Goal: Navigation & Orientation: Find specific page/section

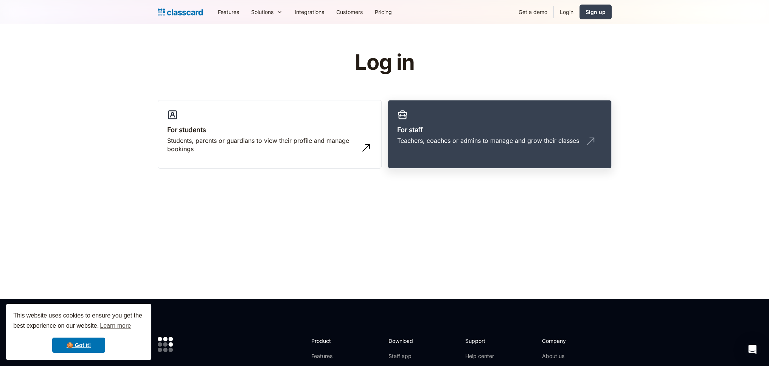
click at [504, 131] on h3 "For staff" at bounding box center [499, 130] width 205 height 10
click at [500, 138] on div "Teachers, coaches or admins to manage and grow their classes" at bounding box center [488, 140] width 182 height 8
click at [457, 140] on div "Teachers, coaches or admins to manage and grow their classes" at bounding box center [488, 140] width 182 height 8
